Goal: Information Seeking & Learning: Find specific page/section

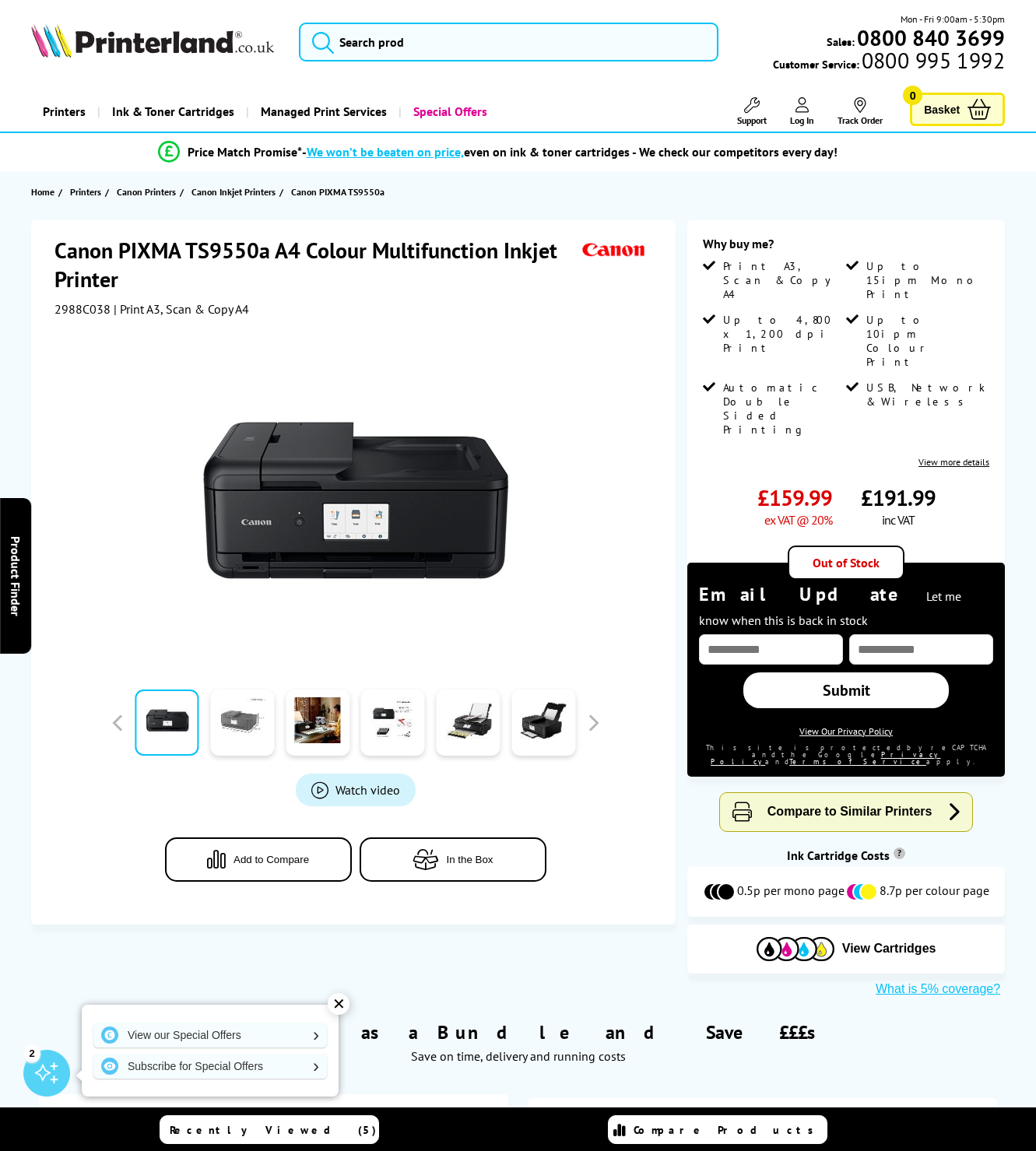
click at [246, 718] on link at bounding box center [243, 722] width 64 height 66
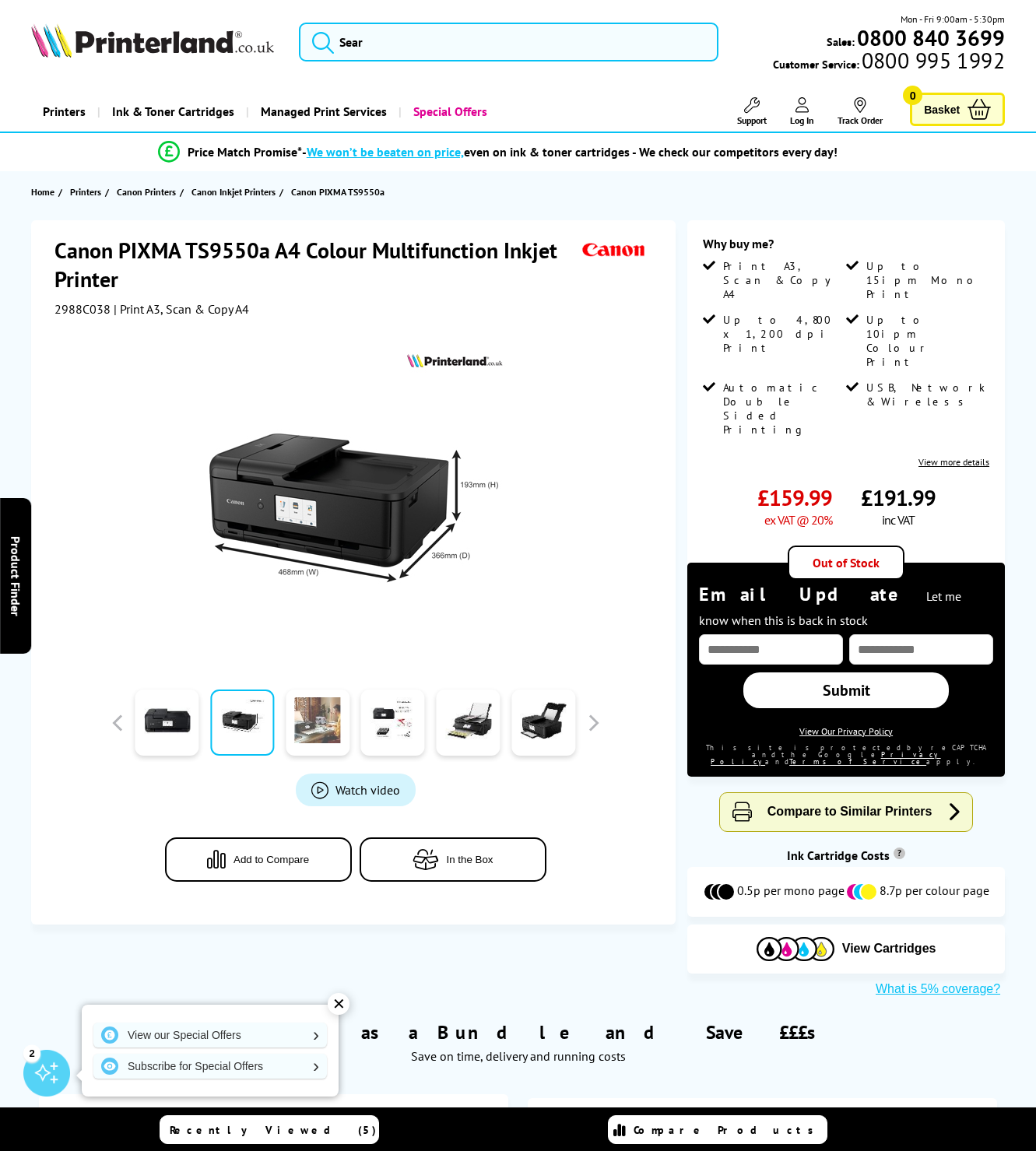
click at [318, 720] on link at bounding box center [318, 722] width 64 height 66
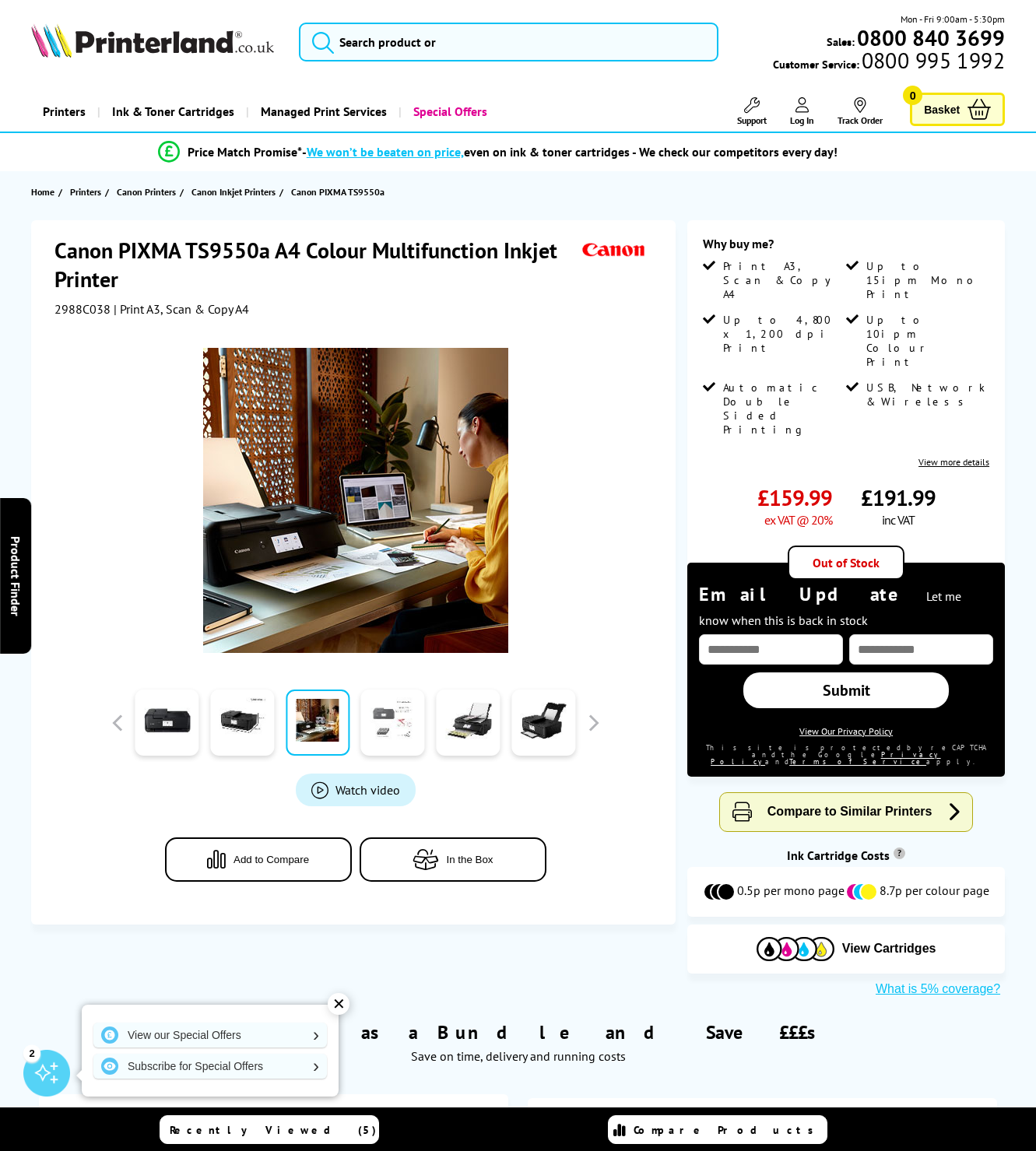
click at [392, 716] on link at bounding box center [392, 722] width 64 height 66
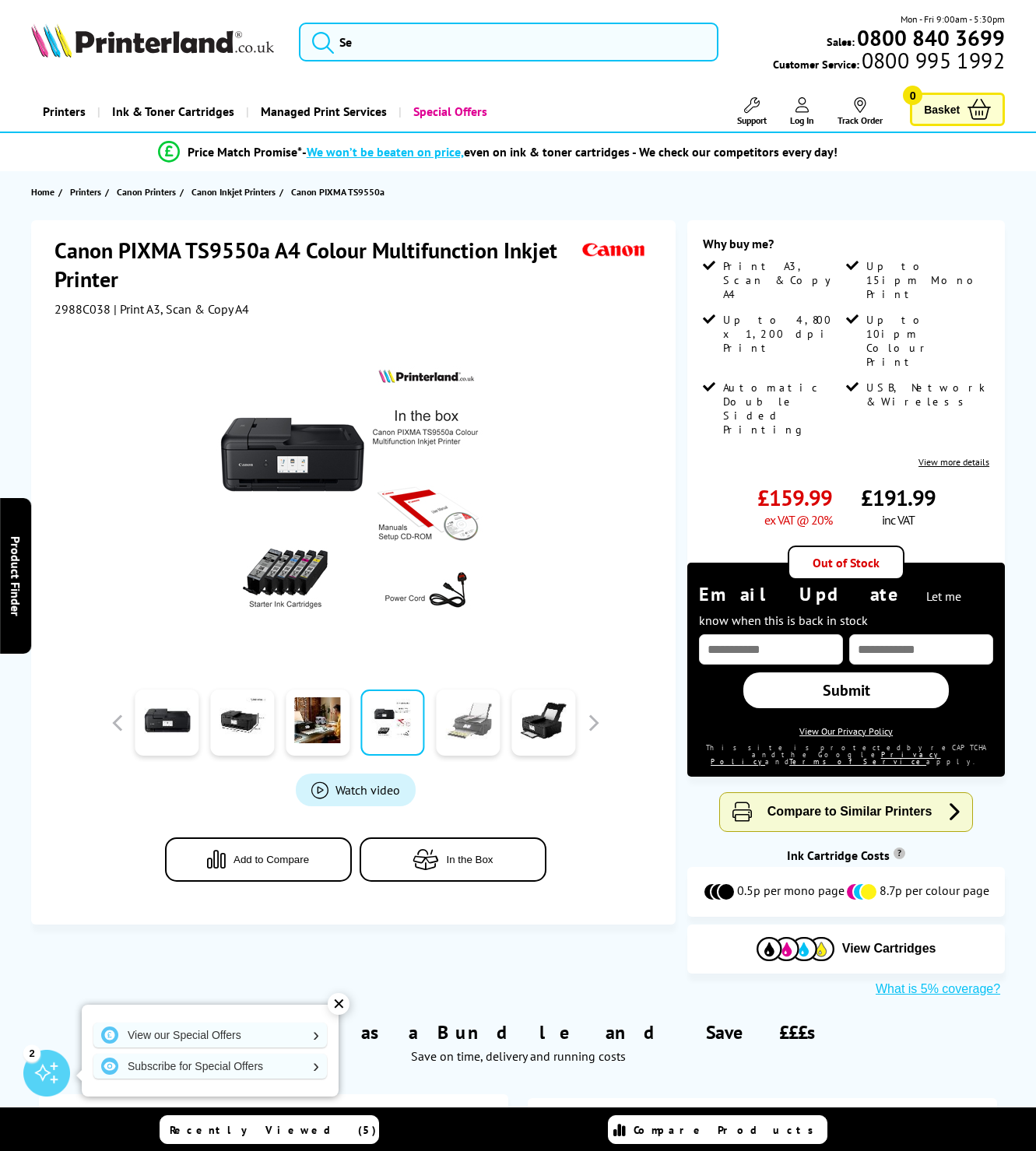
click at [468, 716] on link at bounding box center [467, 722] width 64 height 66
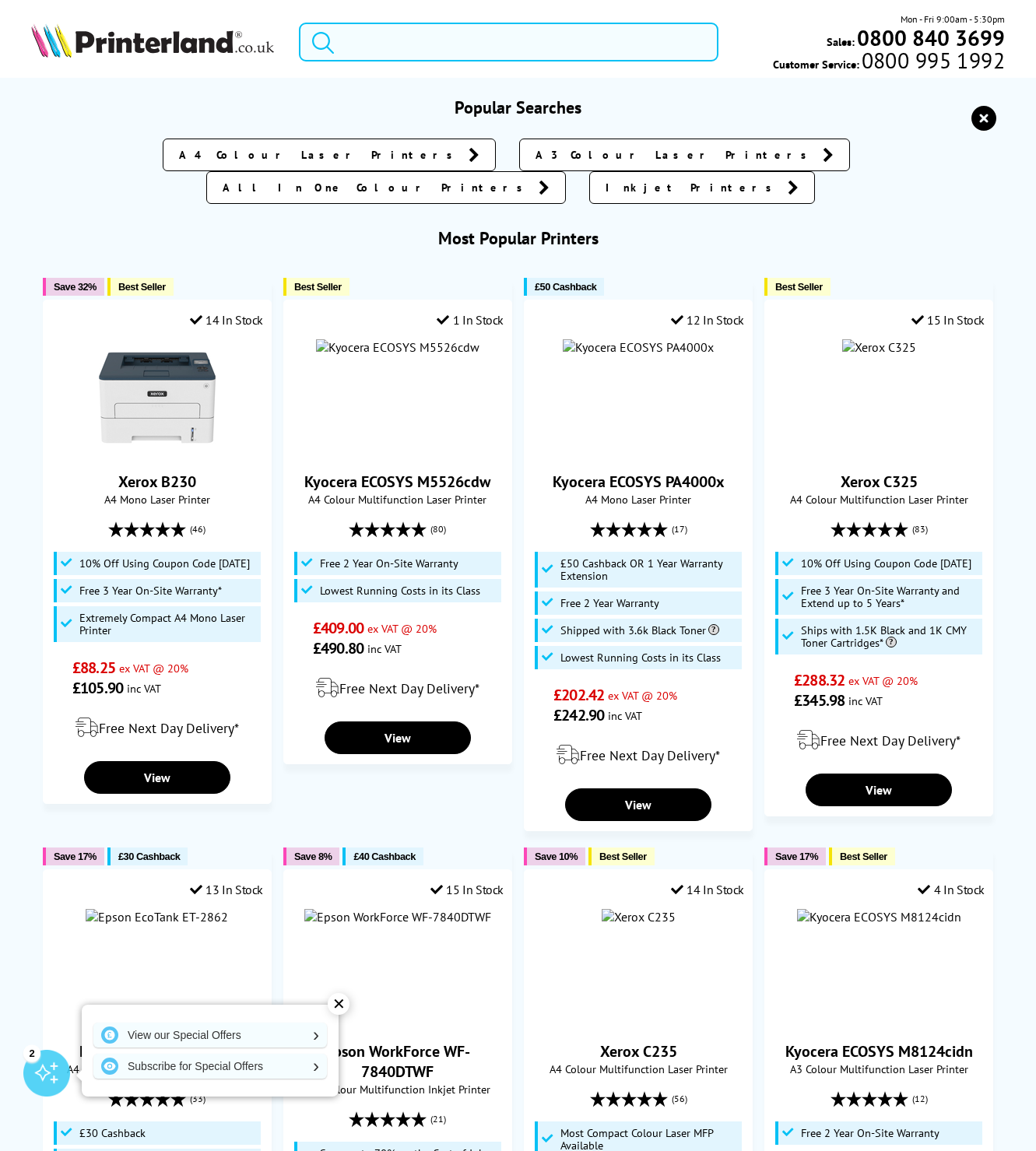
click at [500, 38] on input "search" at bounding box center [507, 42] width 419 height 39
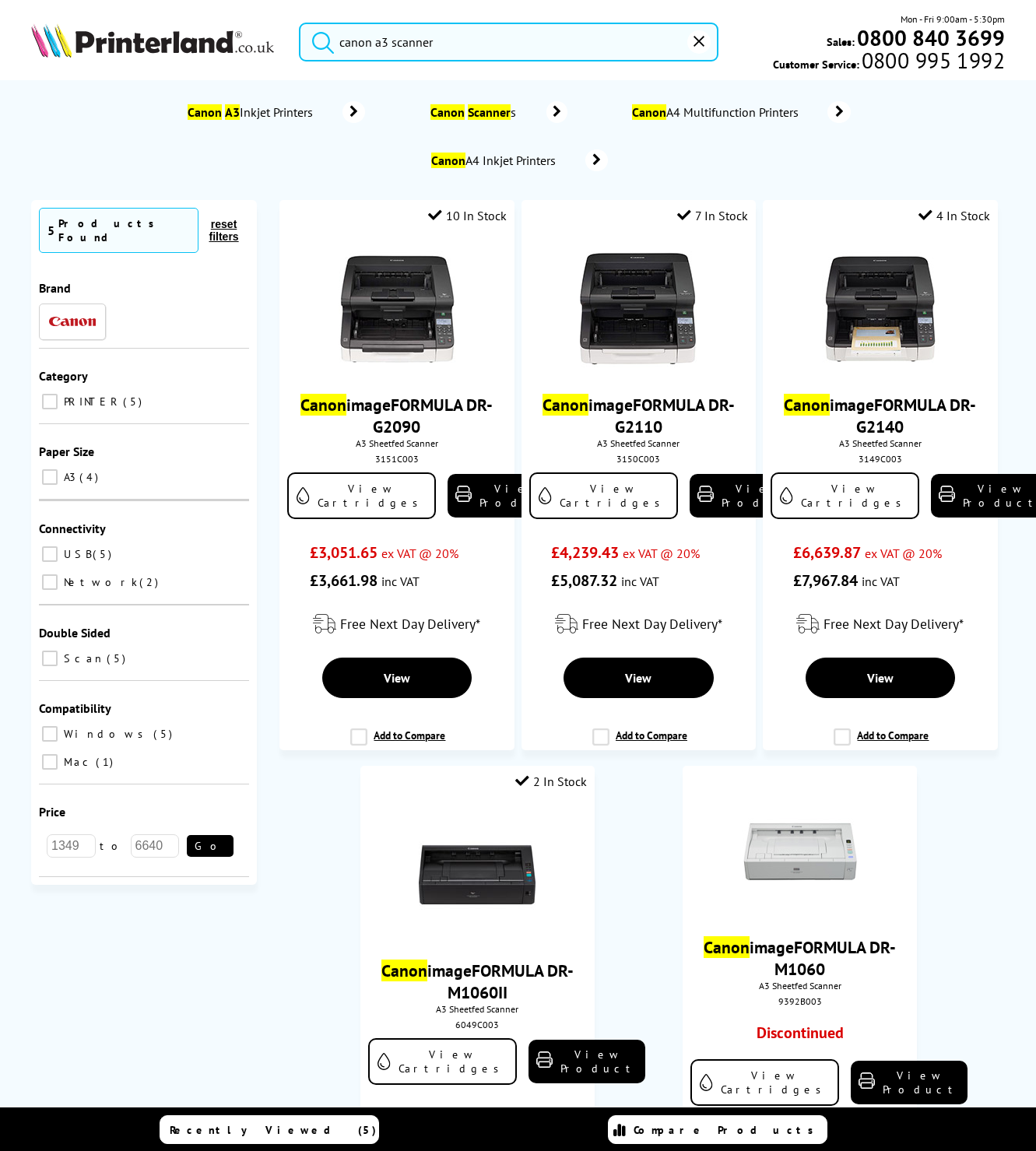
type input "canon a3 scanner"
click at [318, 39] on button "submit" at bounding box center [318, 40] width 39 height 35
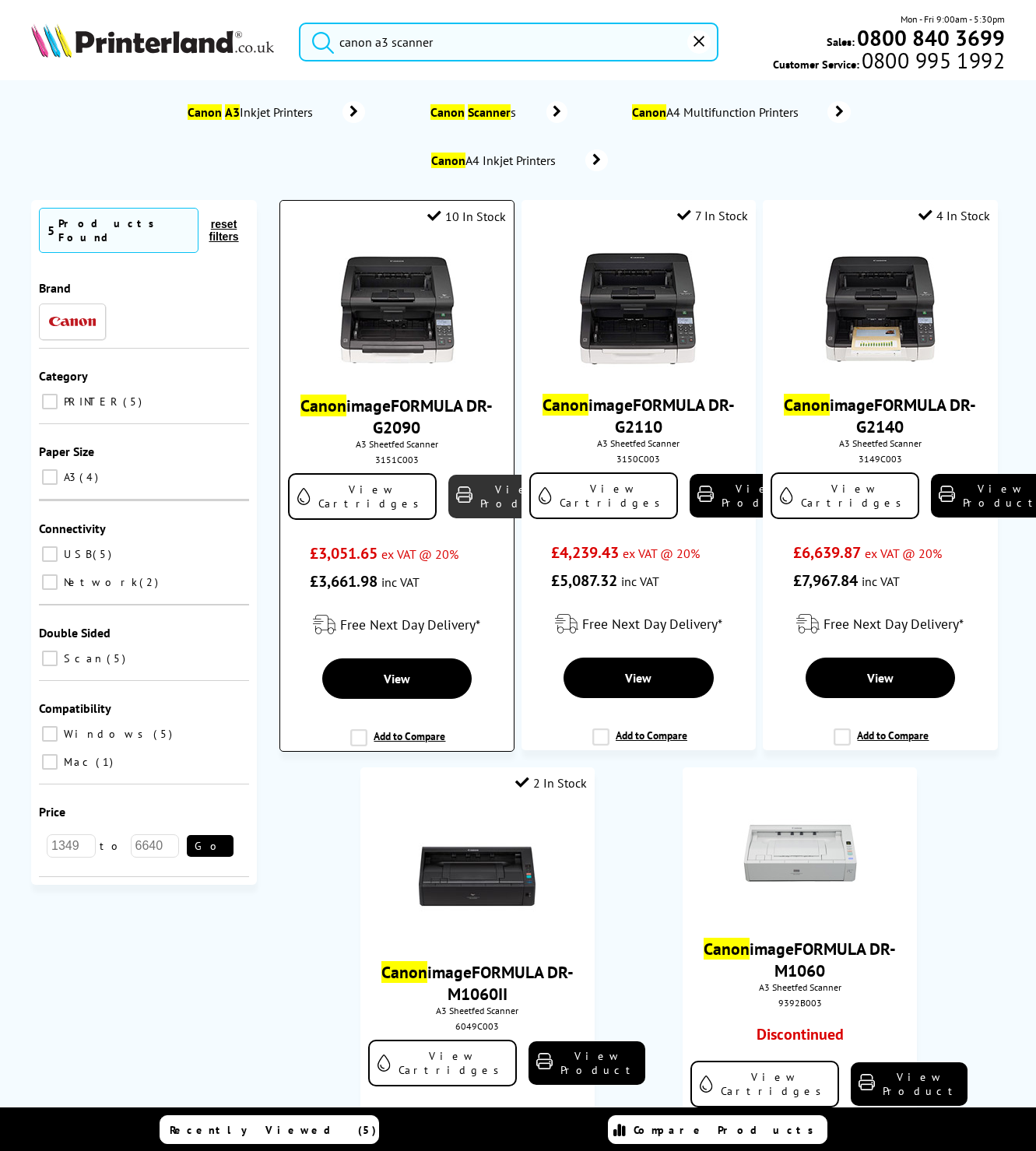
click at [452, 494] on link "View Product" at bounding box center [506, 496] width 117 height 43
